Goal: Task Accomplishment & Management: Use online tool/utility

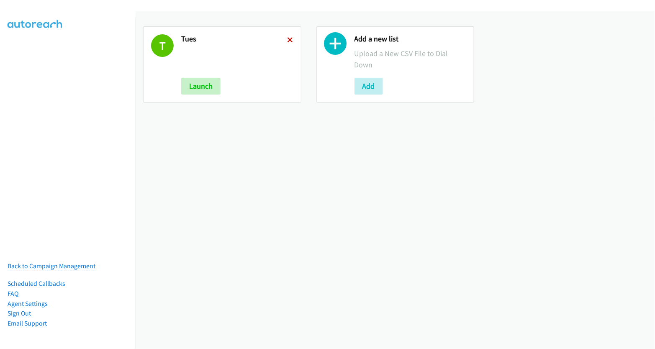
click at [287, 43] on link at bounding box center [290, 40] width 6 height 10
click at [287, 41] on icon at bounding box center [290, 41] width 6 height 6
click at [290, 39] on icon at bounding box center [290, 41] width 6 height 6
click at [335, 44] on icon at bounding box center [335, 45] width 23 height 23
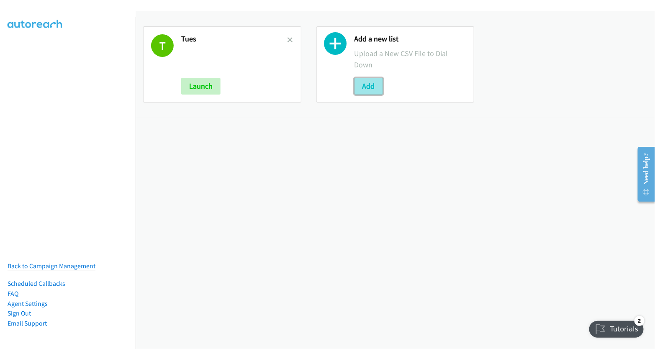
click at [368, 86] on button "Add" at bounding box center [368, 86] width 28 height 17
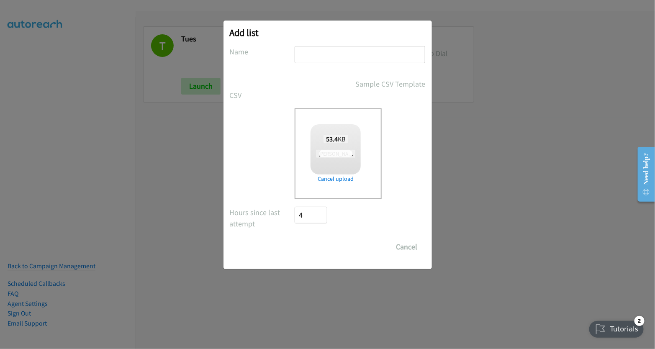
click at [336, 50] on input "text" at bounding box center [360, 54] width 131 height 17
checkbox input "true"
drag, startPoint x: 333, startPoint y: 51, endPoint x: 234, endPoint y: 53, distance: 98.4
click at [235, 53] on div "Name tues" at bounding box center [328, 58] width 196 height 25
type input "wed"
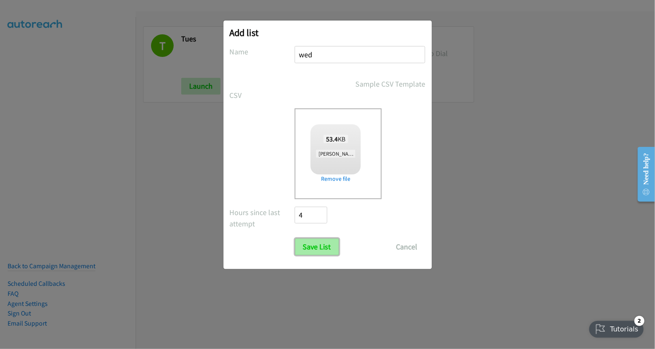
click at [327, 243] on input "Save List" at bounding box center [317, 247] width 44 height 17
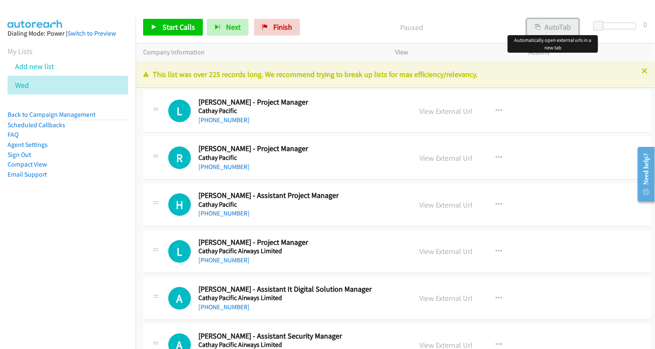
click at [552, 28] on button "AutoTab" at bounding box center [553, 27] width 52 height 17
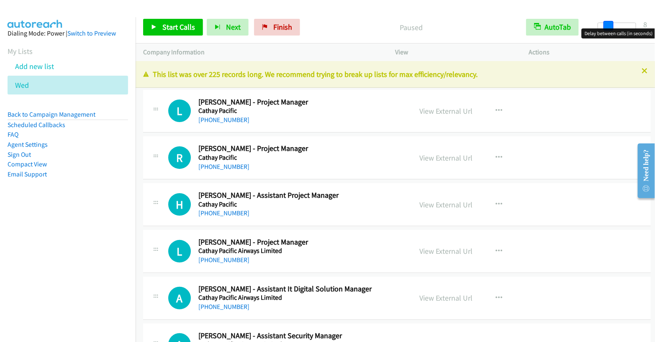
drag, startPoint x: 601, startPoint y: 26, endPoint x: 611, endPoint y: 28, distance: 10.1
click at [611, 28] on span at bounding box center [608, 26] width 10 height 10
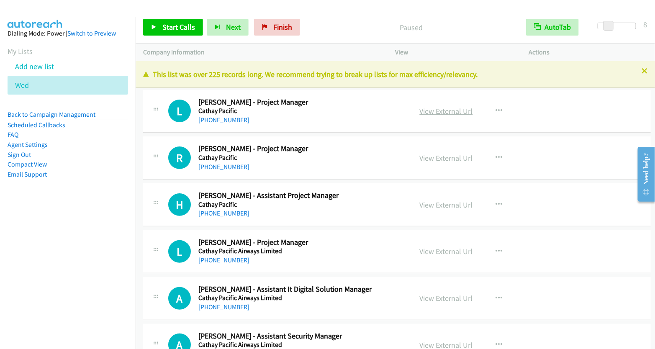
click at [448, 110] on link "View External Url" at bounding box center [446, 111] width 53 height 10
click at [178, 28] on span "Start Calls" at bounding box center [178, 27] width 33 height 10
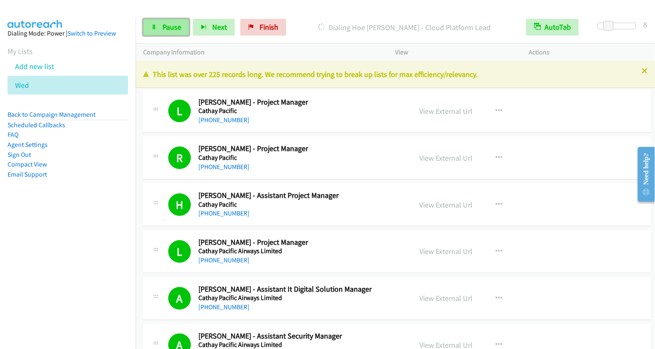
click at [169, 25] on span "Pause" at bounding box center [171, 27] width 19 height 10
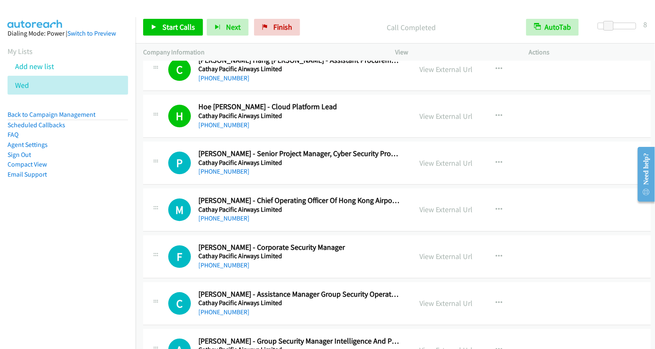
scroll to position [2007, 0]
click at [496, 159] on icon "button" at bounding box center [499, 162] width 7 height 7
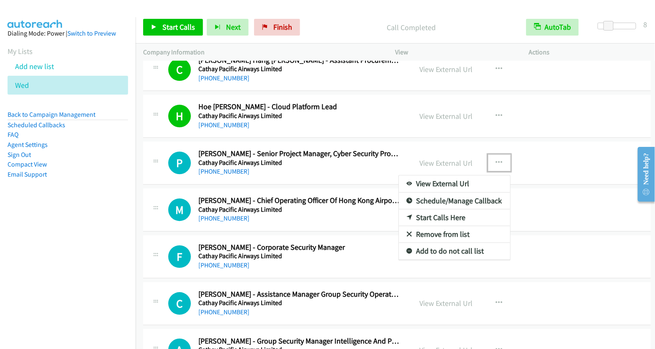
click at [440, 209] on link "Start Calls Here" at bounding box center [454, 217] width 111 height 17
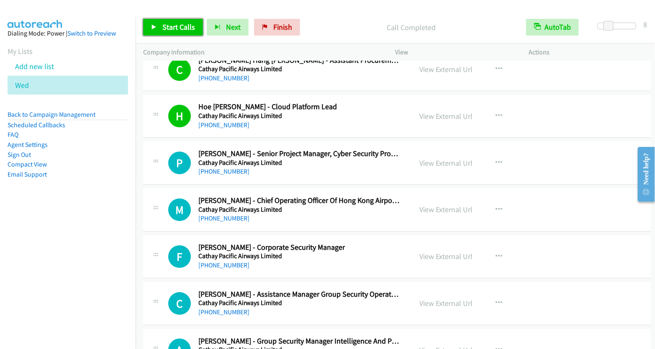
click at [172, 29] on span "Start Calls" at bounding box center [178, 27] width 33 height 10
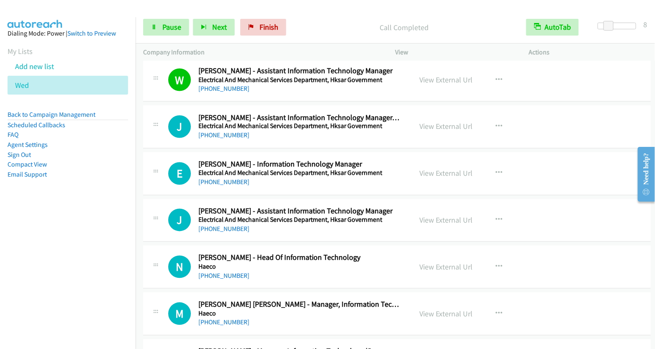
scroll to position [2888, 0]
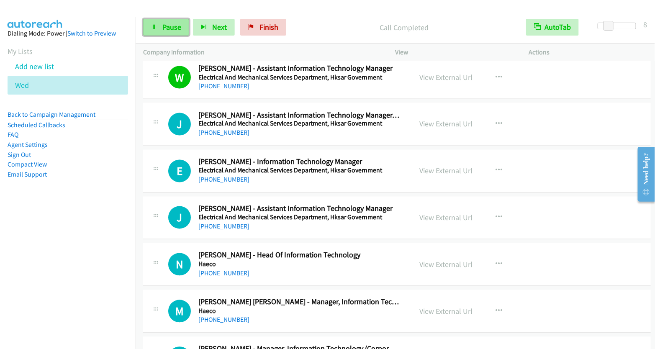
click at [166, 32] on link "Pause" at bounding box center [166, 27] width 46 height 17
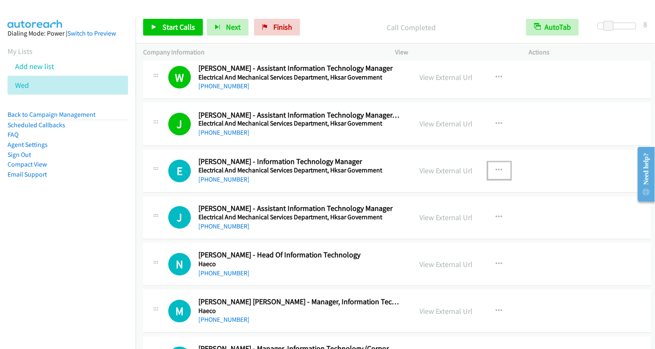
click at [498, 162] on button "button" at bounding box center [499, 170] width 23 height 17
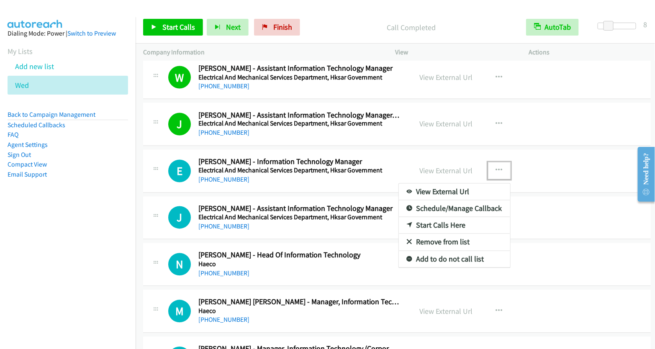
click at [437, 217] on link "Start Calls Here" at bounding box center [454, 225] width 111 height 17
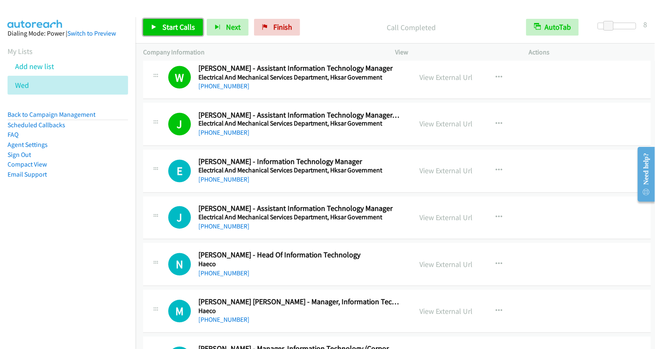
click at [182, 27] on span "Start Calls" at bounding box center [178, 27] width 33 height 10
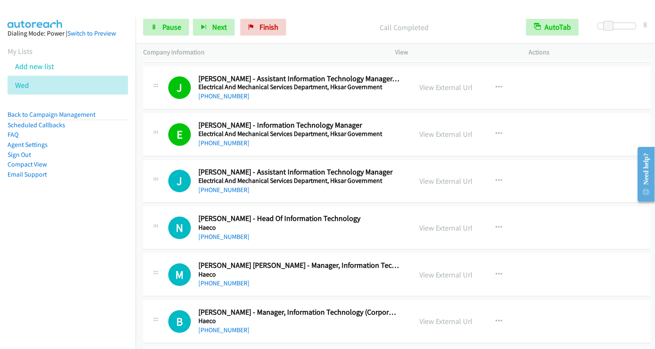
scroll to position [2925, 0]
click at [179, 30] on span "Pause" at bounding box center [171, 27] width 19 height 10
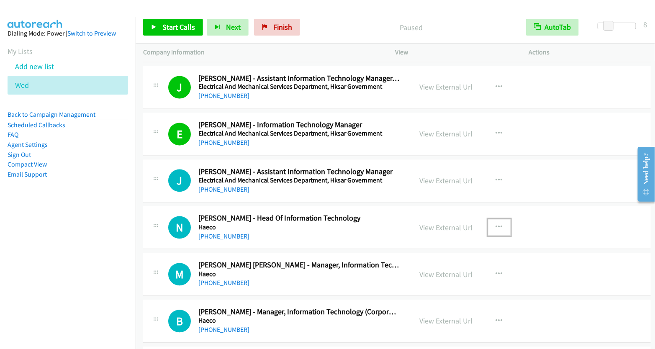
click at [496, 224] on icon "button" at bounding box center [499, 227] width 7 height 7
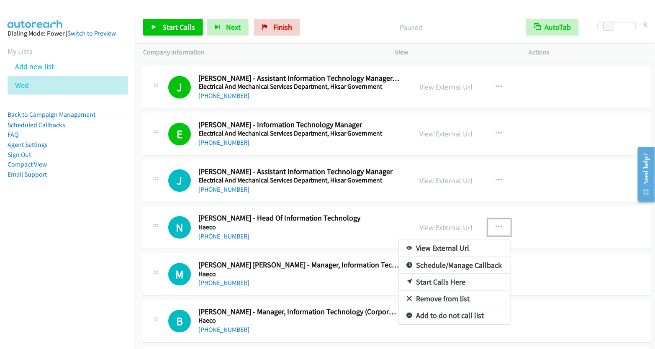
click at [424, 274] on link "Start Calls Here" at bounding box center [454, 282] width 111 height 17
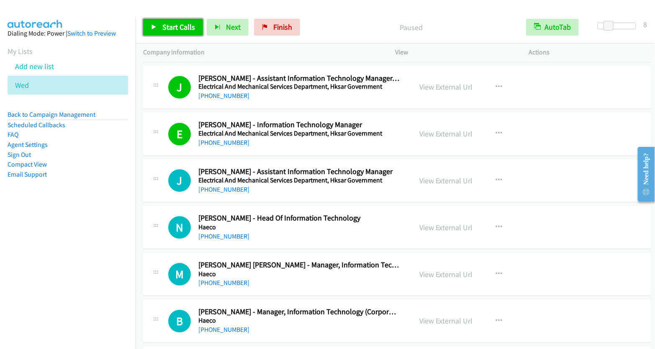
click at [173, 23] on span "Start Calls" at bounding box center [178, 27] width 33 height 10
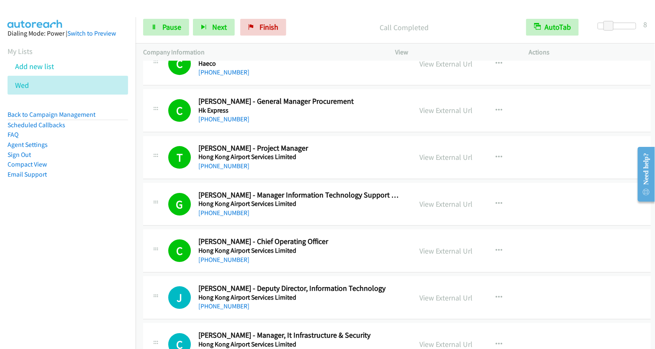
scroll to position [3420, 0]
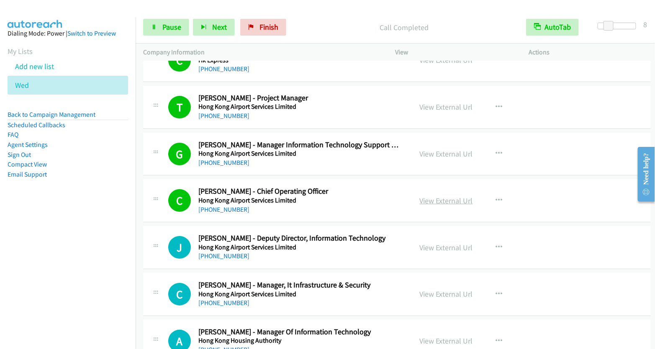
click at [438, 196] on link "View External Url" at bounding box center [446, 201] width 53 height 10
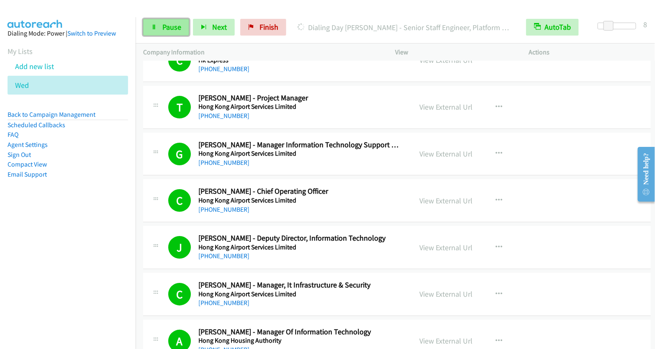
click at [166, 30] on span "Pause" at bounding box center [171, 27] width 19 height 10
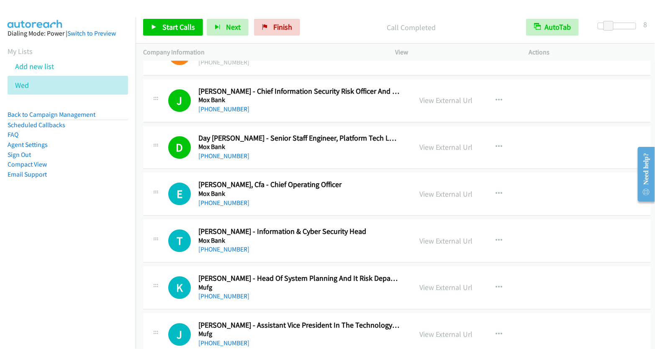
scroll to position [4176, 0]
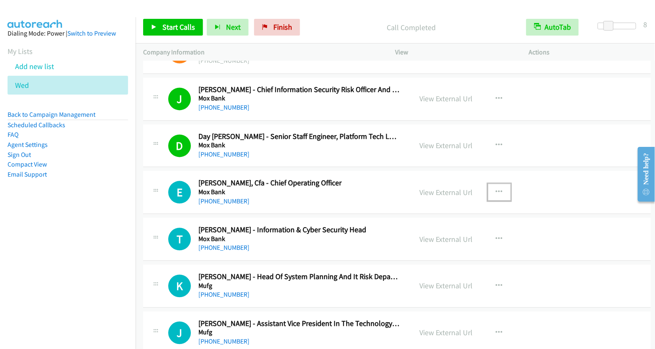
click at [496, 189] on icon "button" at bounding box center [499, 192] width 7 height 7
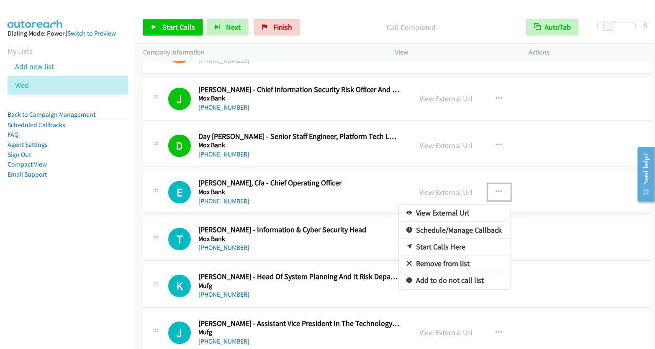
click at [436, 239] on link "Start Calls Here" at bounding box center [454, 247] width 111 height 17
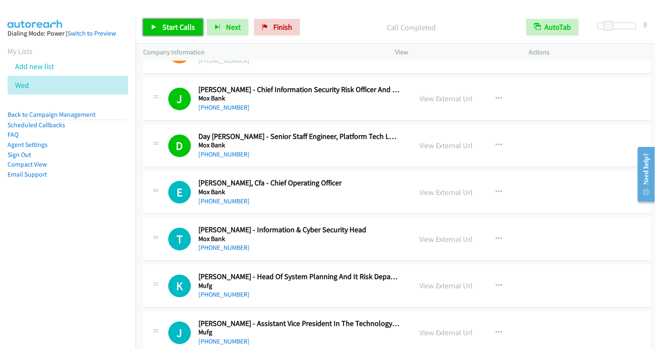
click at [173, 26] on span "Start Calls" at bounding box center [178, 27] width 33 height 10
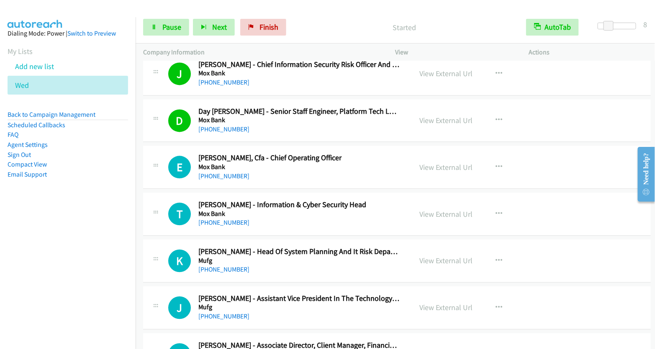
scroll to position [4205, 0]
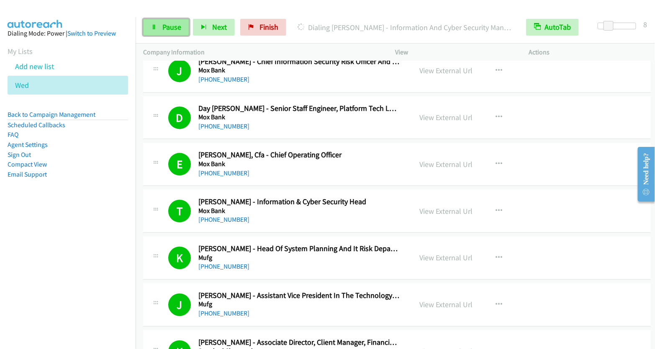
click at [158, 26] on link "Pause" at bounding box center [166, 27] width 46 height 17
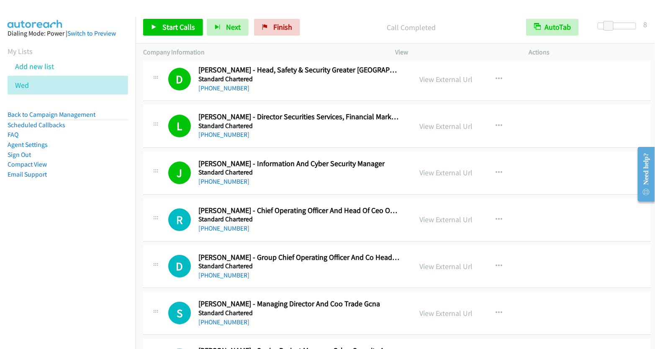
scroll to position [4584, 0]
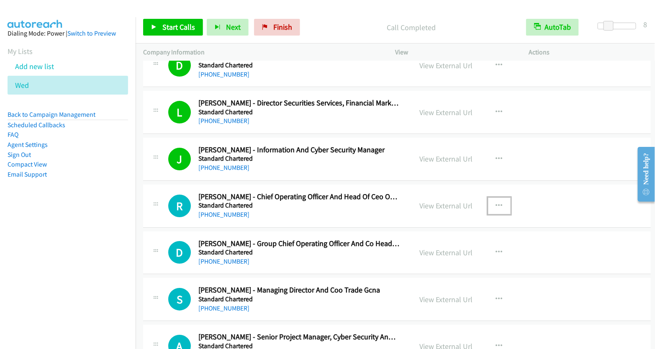
click at [496, 203] on icon "button" at bounding box center [499, 206] width 7 height 7
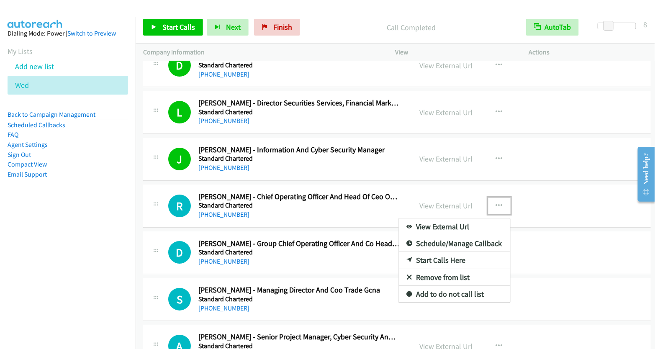
click at [456, 252] on link "Start Calls Here" at bounding box center [454, 260] width 111 height 17
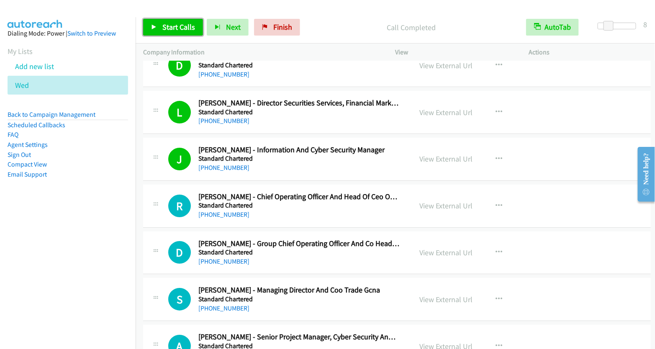
click at [179, 32] on link "Start Calls" at bounding box center [173, 27] width 60 height 17
